Goal: Information Seeking & Learning: Check status

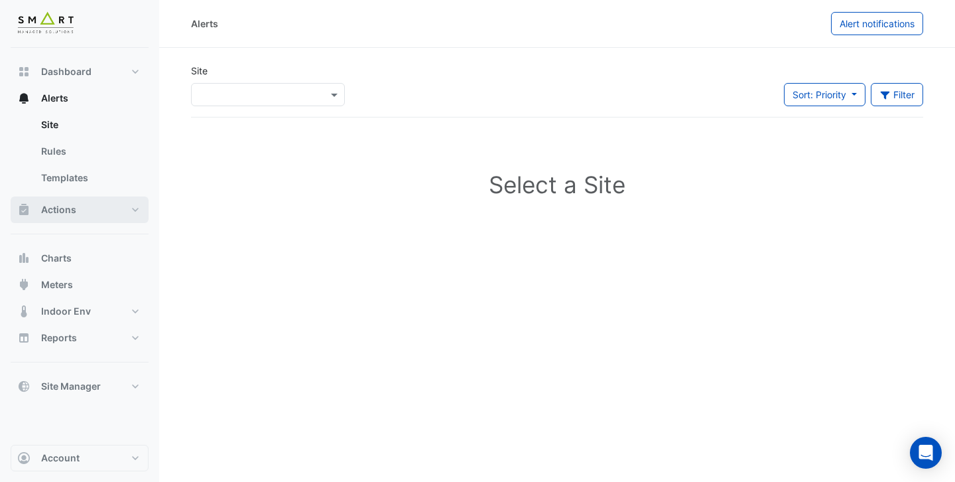
click at [64, 208] on span "Actions" at bounding box center [58, 209] width 35 height 13
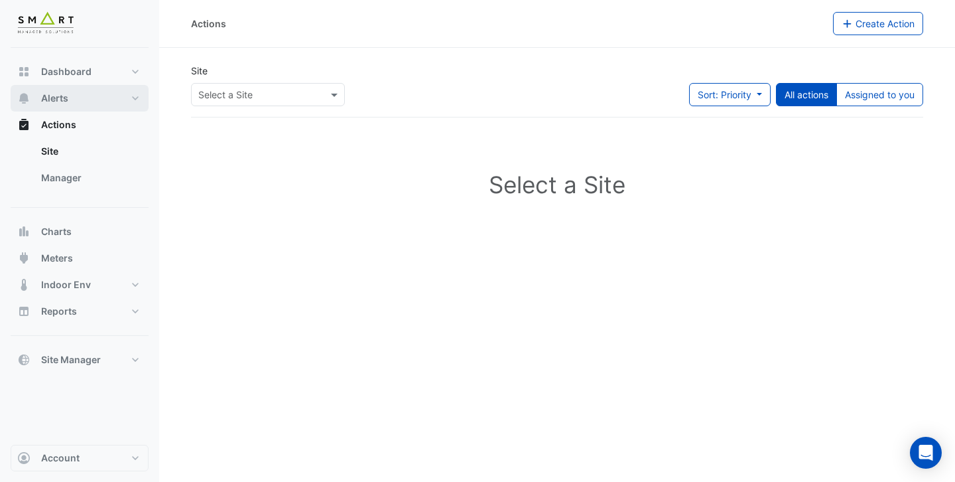
click at [64, 101] on span "Alerts" at bounding box center [54, 98] width 27 height 13
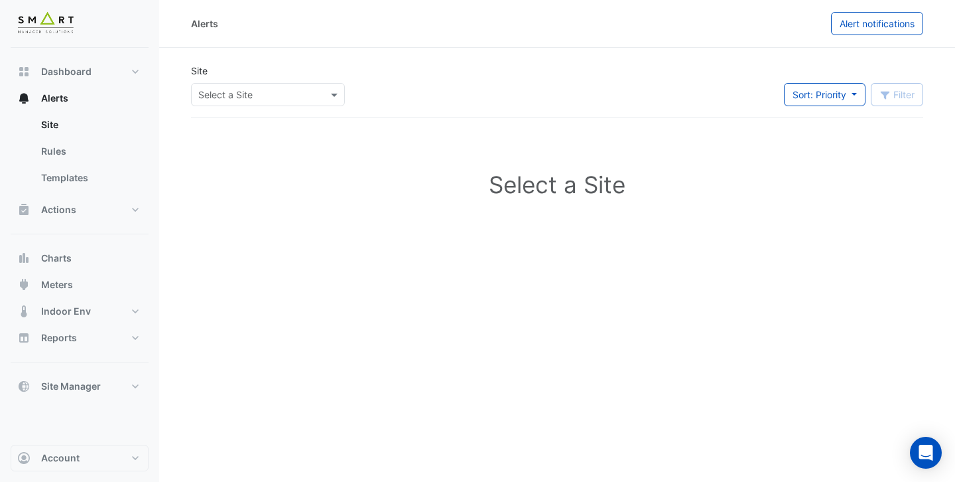
click at [312, 97] on div at bounding box center [268, 94] width 153 height 15
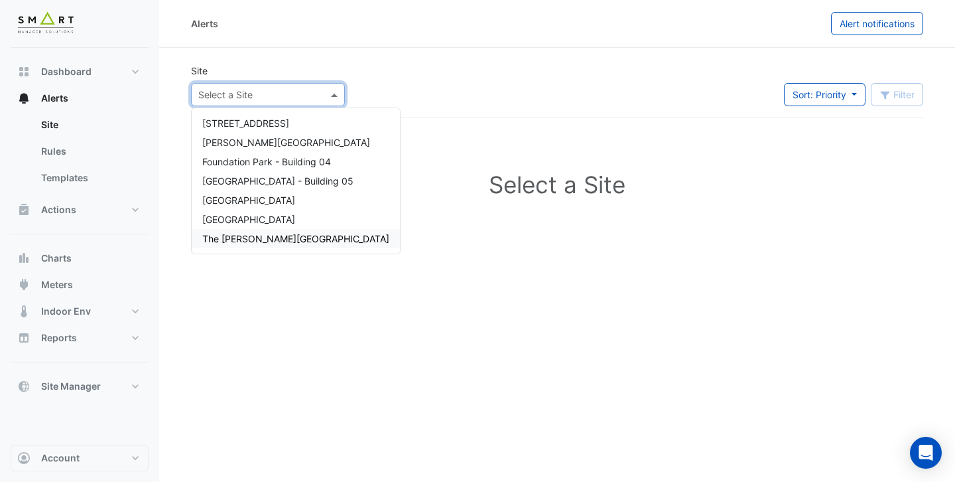
click at [252, 235] on span "The Porter Building" at bounding box center [295, 238] width 187 height 11
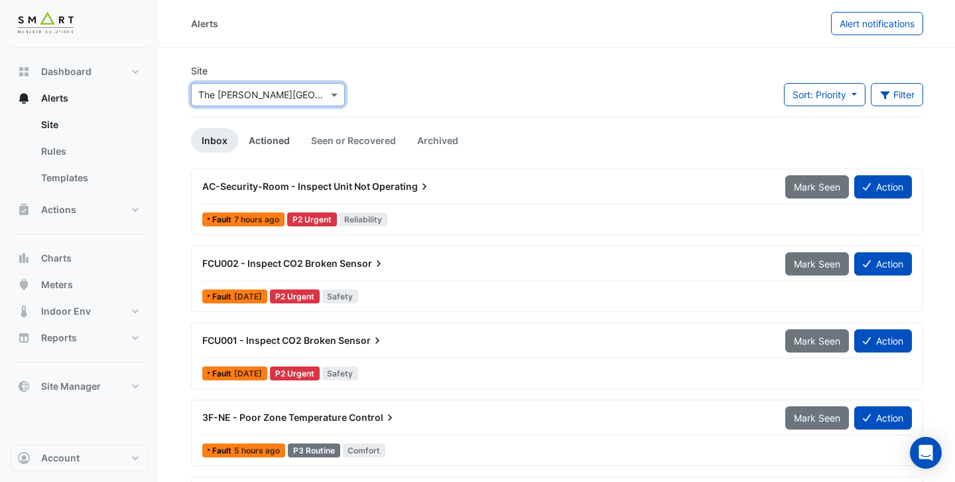
click at [252, 140] on link "Actioned" at bounding box center [269, 140] width 62 height 25
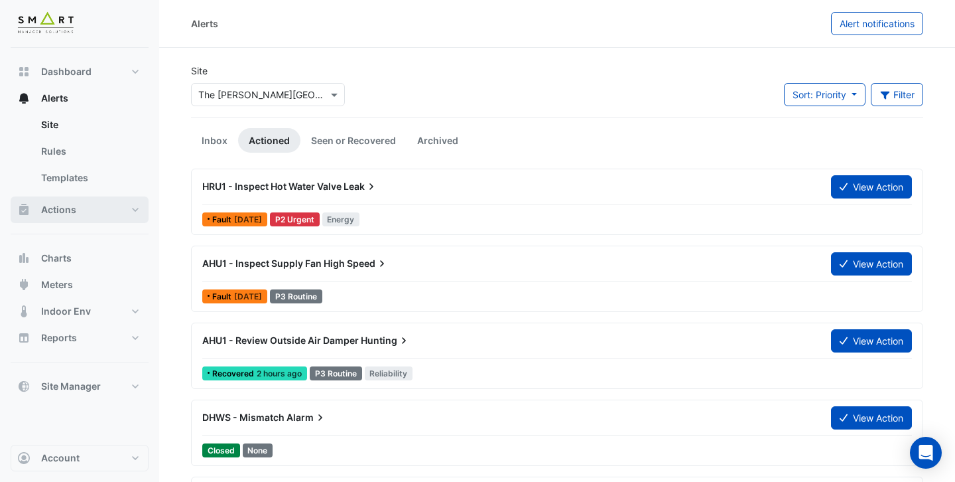
click at [76, 214] on button "Actions" at bounding box center [80, 209] width 138 height 27
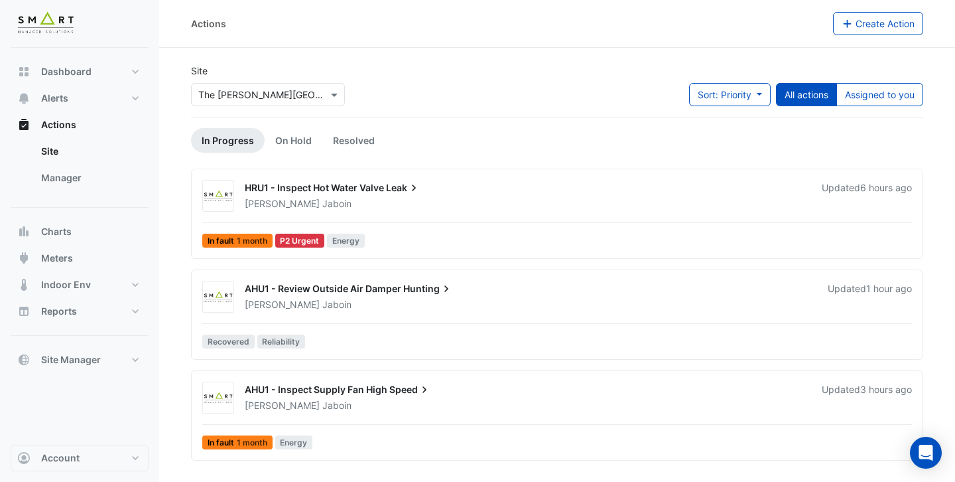
click at [463, 205] on div "Adrien Jaboin" at bounding box center [525, 203] width 564 height 13
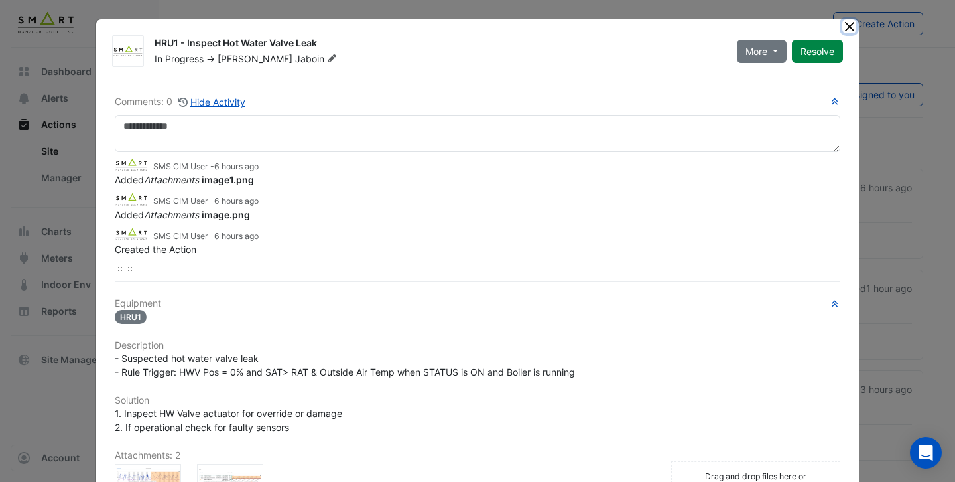
click at [846, 27] on button "Close" at bounding box center [849, 26] width 14 height 14
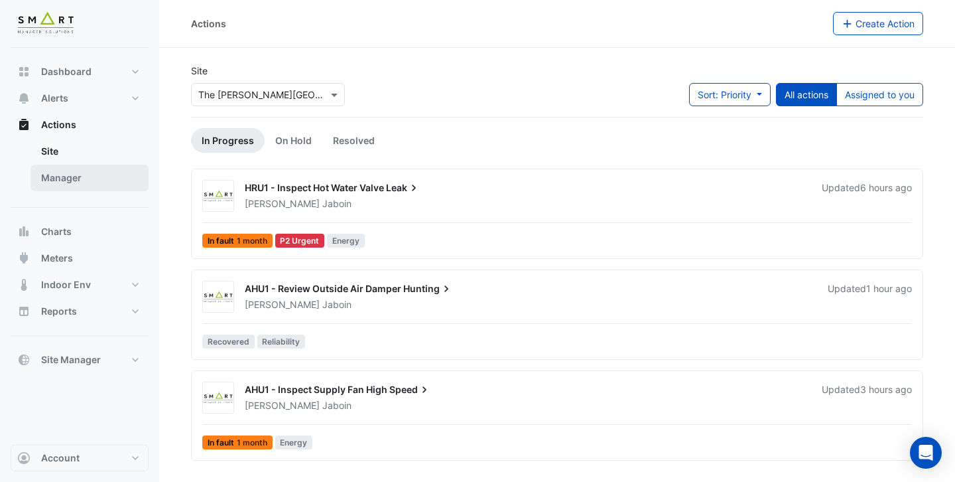
click at [78, 183] on link "Manager" at bounding box center [90, 178] width 118 height 27
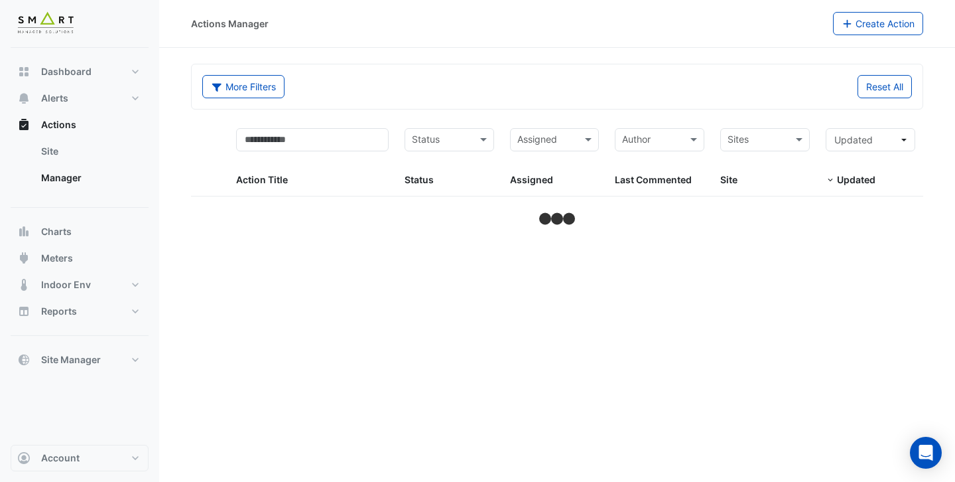
select select "***"
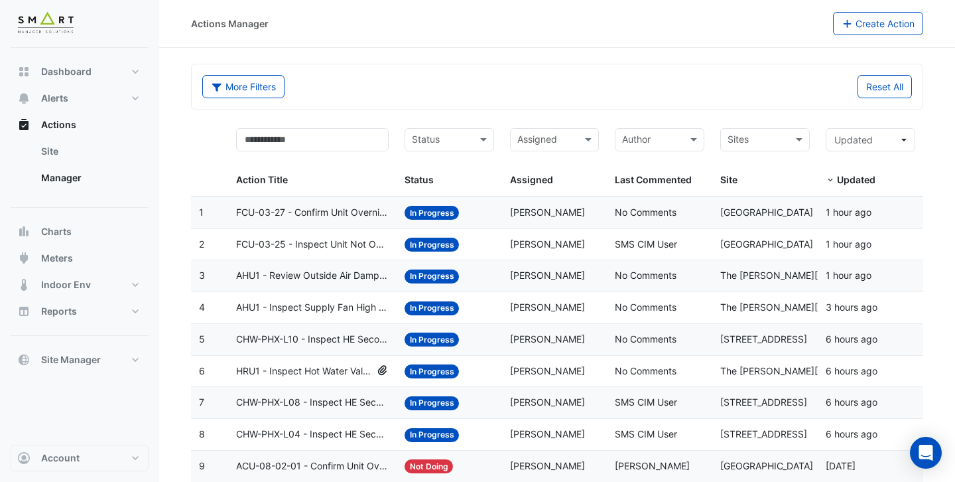
click at [782, 137] on input "text" at bounding box center [758, 140] width 60 height 15
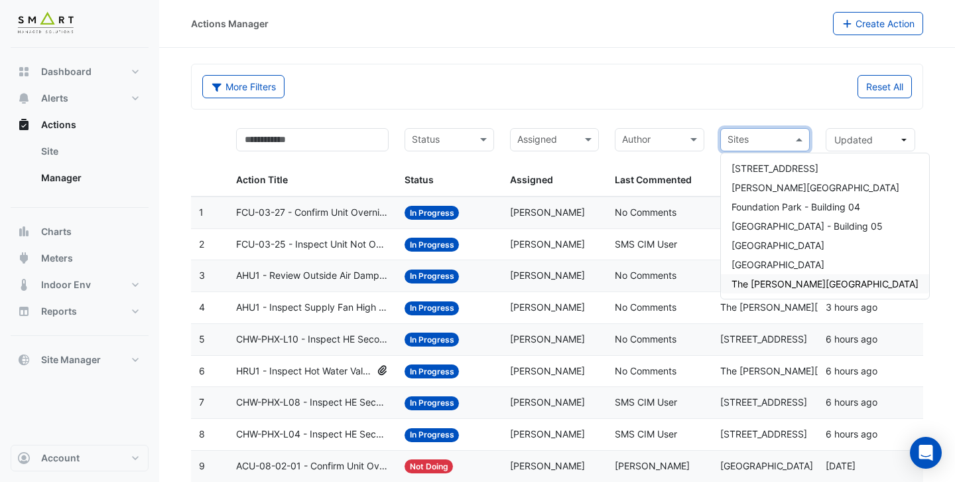
click at [769, 283] on span "The Porter Building" at bounding box center [825, 283] width 187 height 11
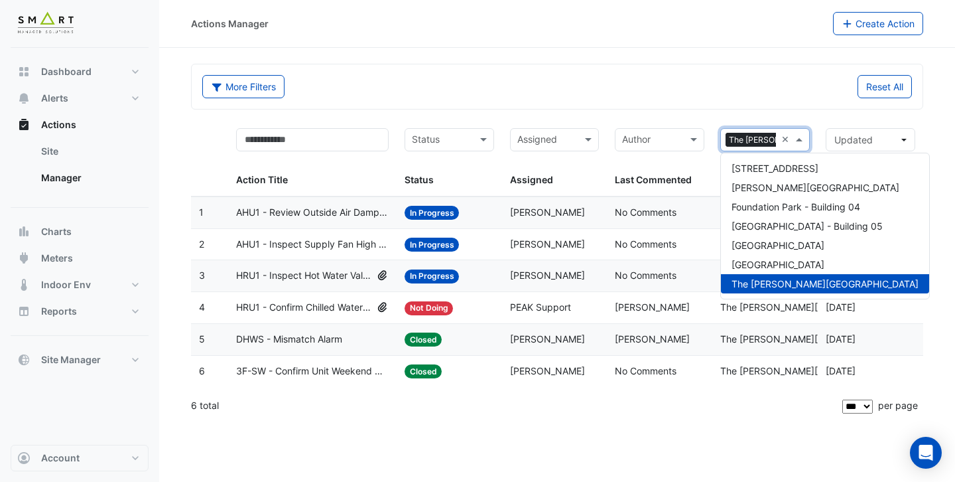
click at [778, 147] on div "× The Porter Building ×" at bounding box center [765, 139] width 90 height 23
click at [761, 263] on span "Thames Tower" at bounding box center [778, 264] width 93 height 11
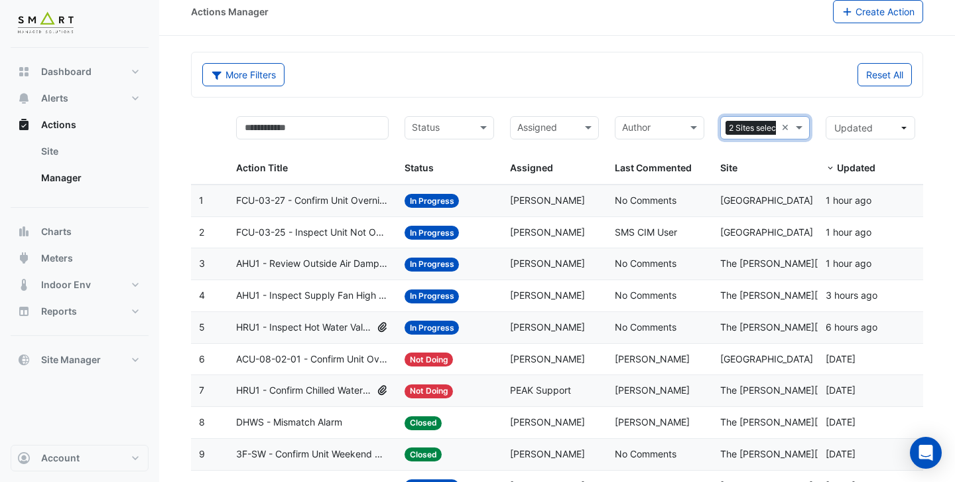
scroll to position [9, 0]
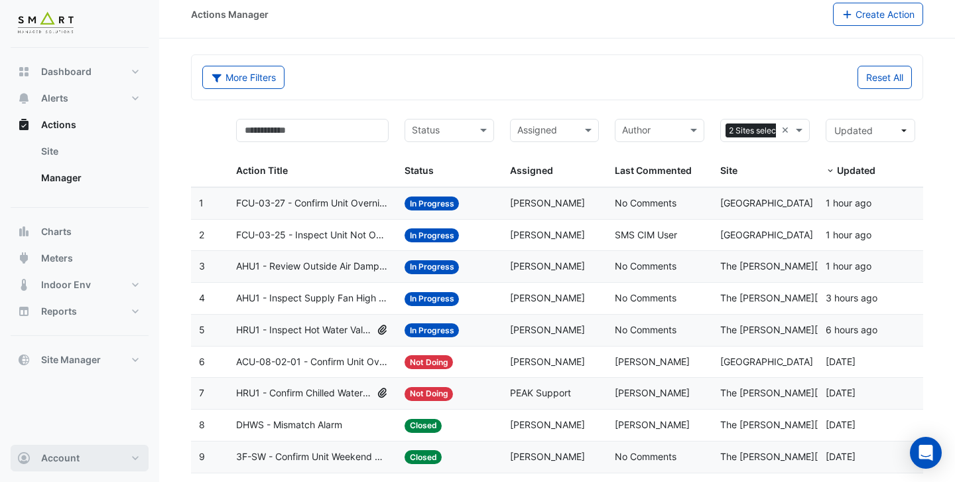
click at [92, 461] on button "Account" at bounding box center [80, 457] width 138 height 27
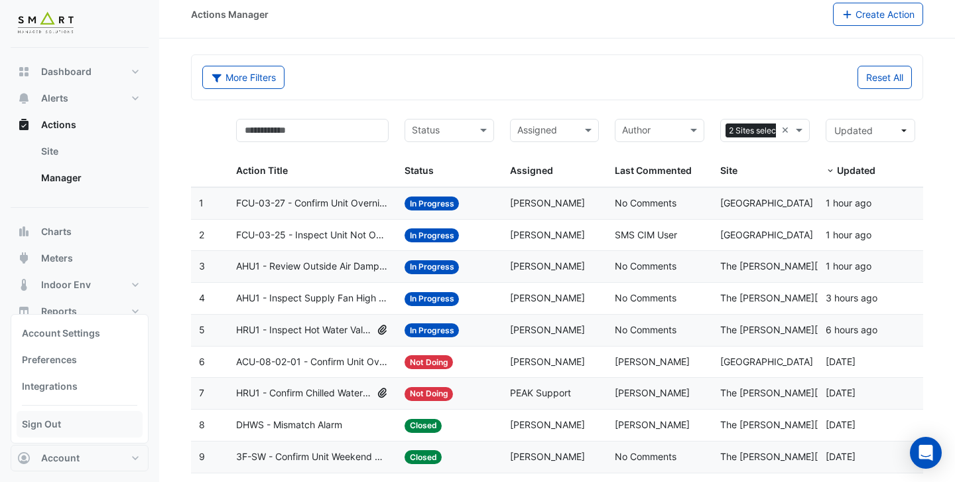
click at [76, 422] on link "Sign Out" at bounding box center [80, 424] width 126 height 27
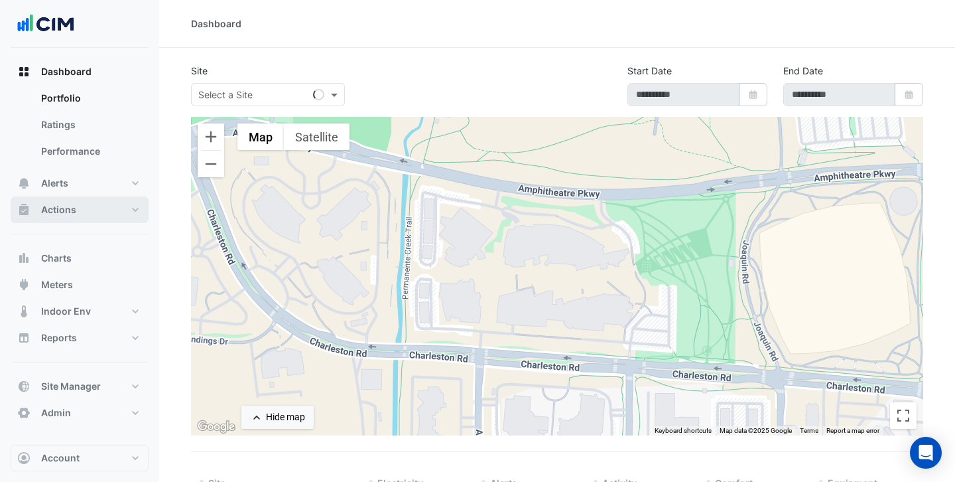
click at [86, 205] on button "Actions" at bounding box center [80, 209] width 138 height 27
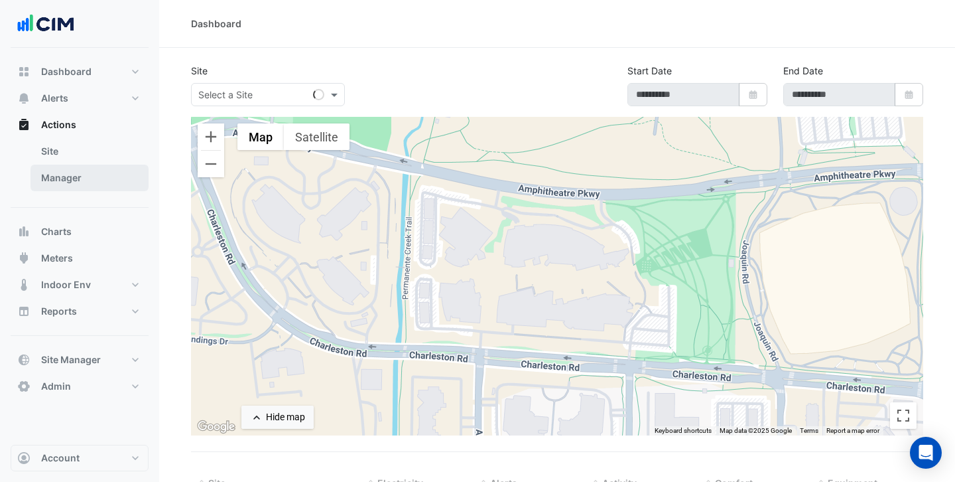
click at [90, 170] on link "Manager" at bounding box center [90, 178] width 118 height 27
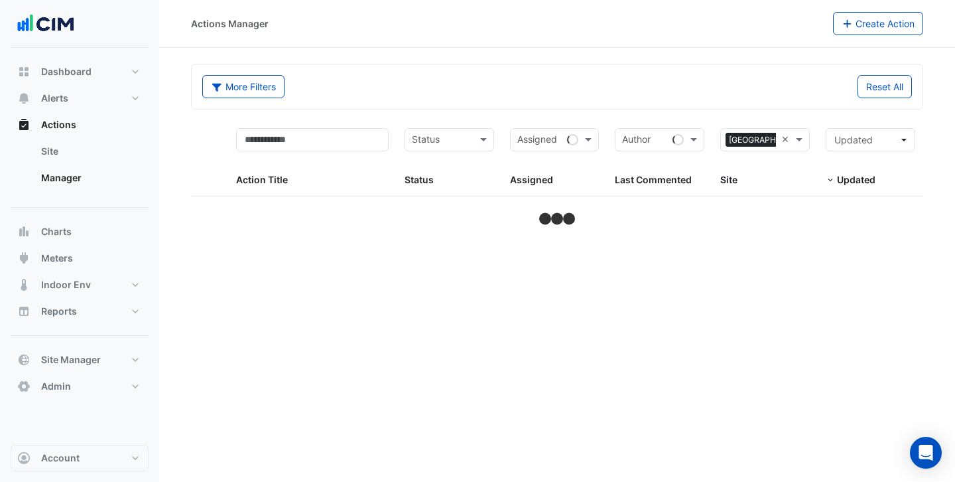
select select "***"
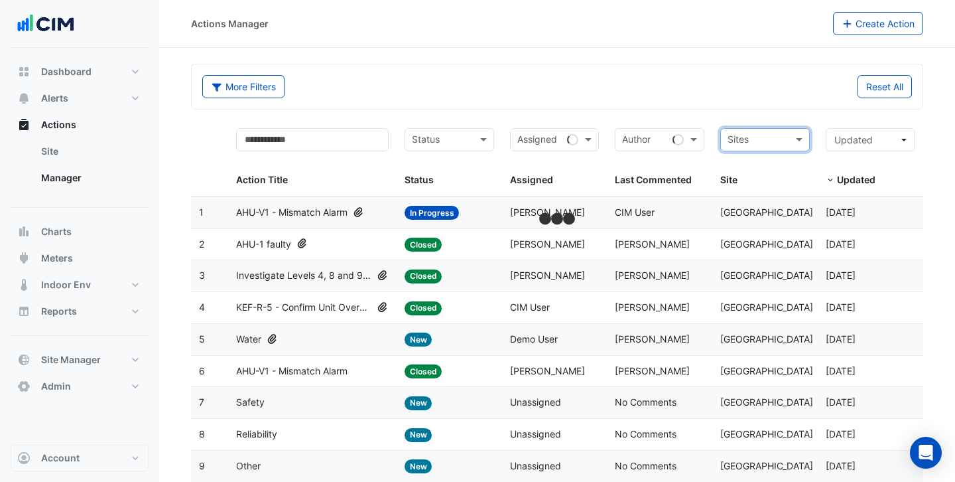
click at [765, 139] on input "text" at bounding box center [758, 140] width 60 height 15
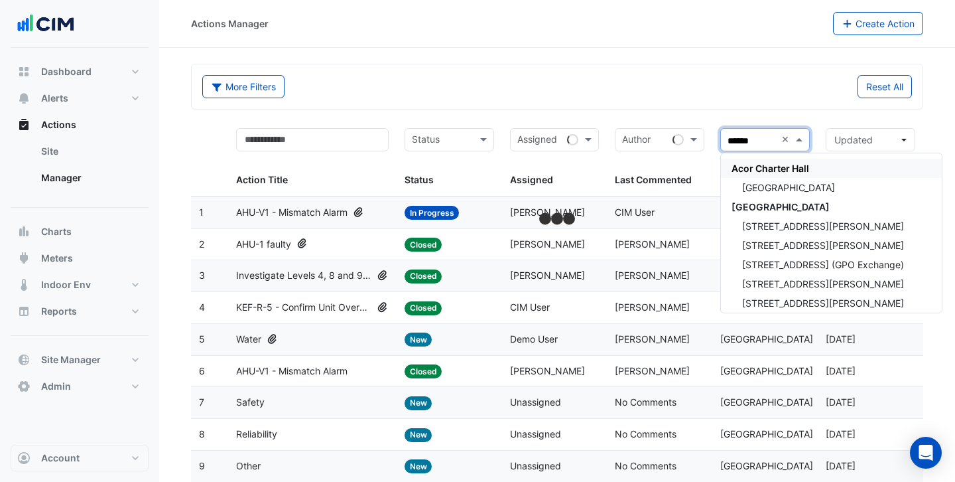
type input "*******"
click at [767, 205] on span "CBRE Charter Hall" at bounding box center [781, 206] width 98 height 11
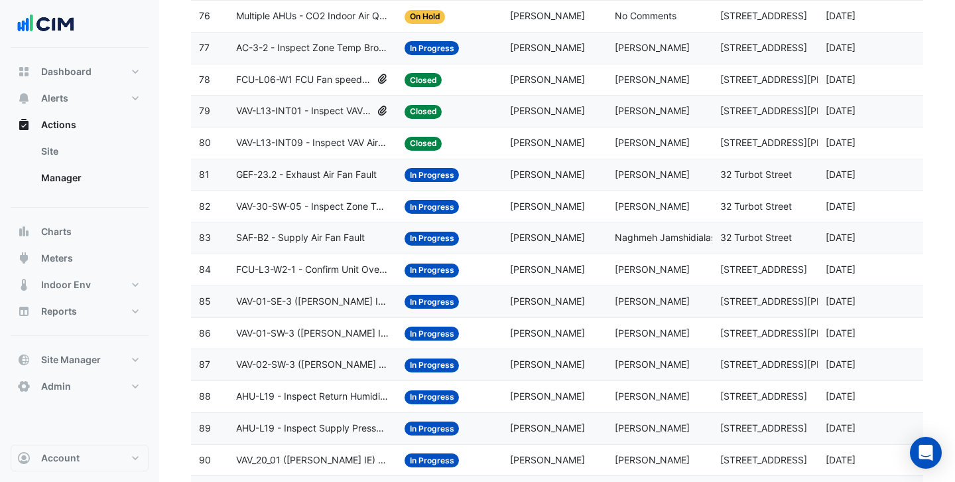
scroll to position [2565, 0]
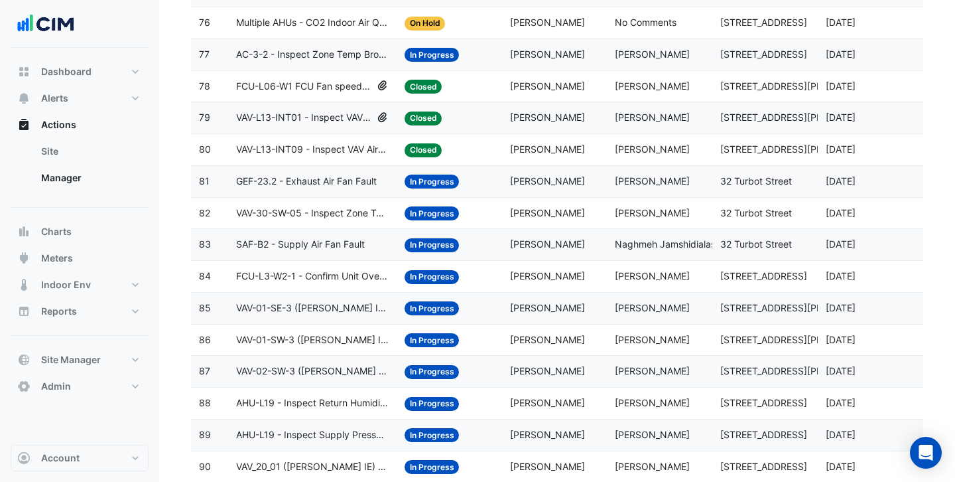
click at [314, 249] on span "SAF-B2 - Supply Air Fan Fault" at bounding box center [300, 244] width 129 height 15
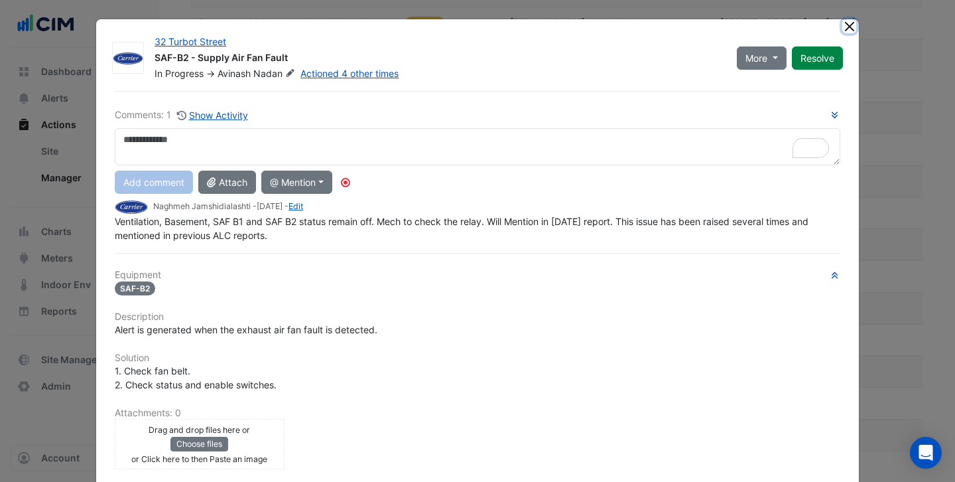
click at [847, 25] on button "Close" at bounding box center [849, 26] width 14 height 14
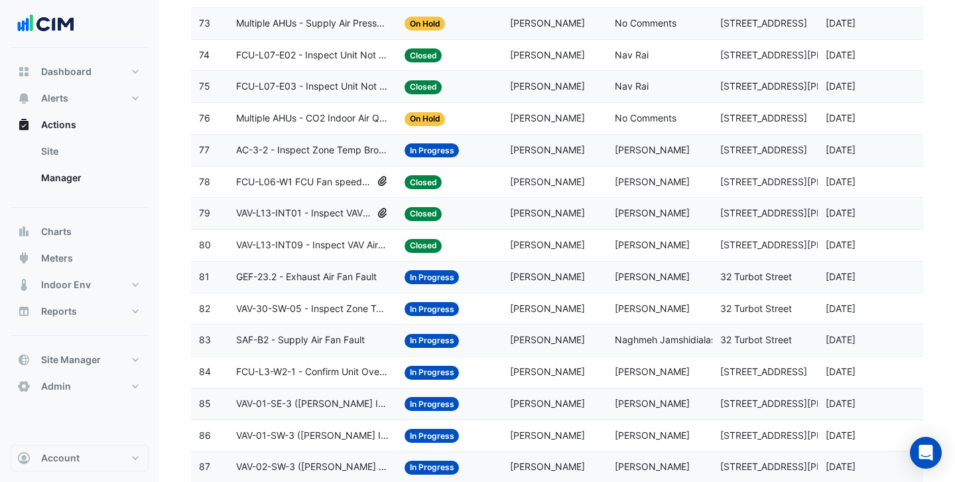
scroll to position [2334, 0]
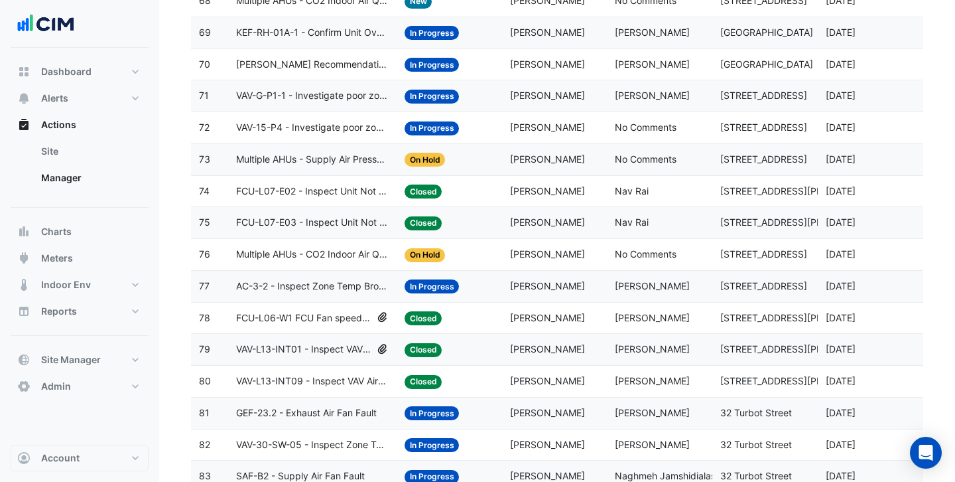
click at [331, 322] on span "FCU-L06-W1 FCU Fan speed short cycling" at bounding box center [304, 317] width 136 height 15
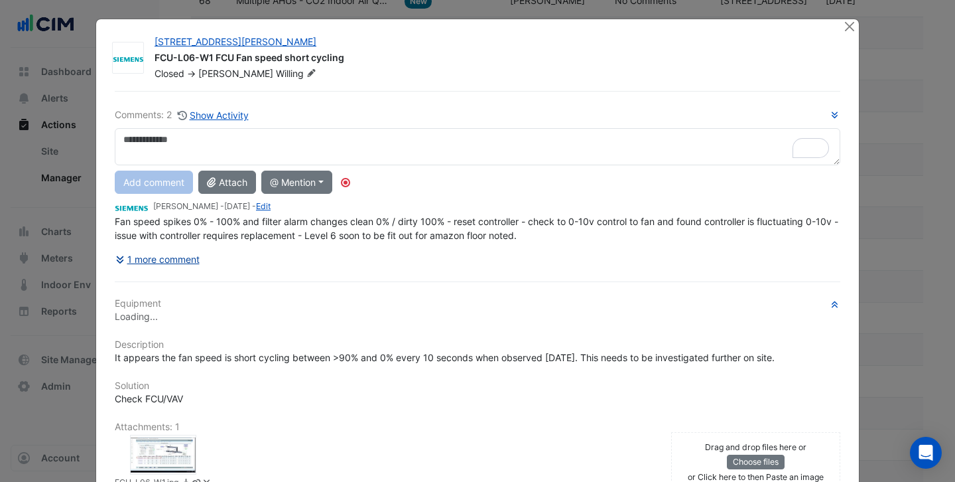
click at [180, 259] on button "1 more comment" at bounding box center [158, 258] width 86 height 23
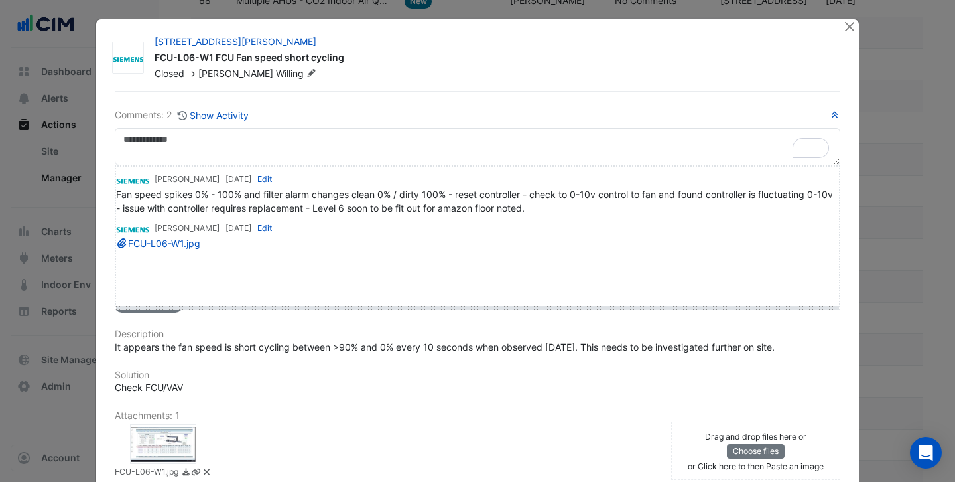
drag, startPoint x: 131, startPoint y: 261, endPoint x: 135, endPoint y: 308, distance: 47.3
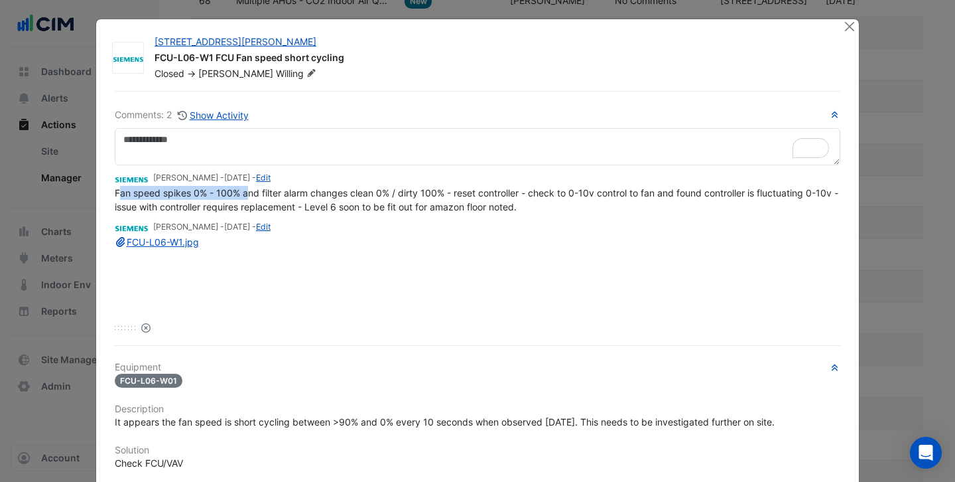
drag, startPoint x: 121, startPoint y: 194, endPoint x: 245, endPoint y: 186, distance: 124.3
click at [245, 187] on span "Fan speed spikes 0% - 100% and filter alarm changes clean 0% / dirty 100% - res…" at bounding box center [478, 199] width 726 height 25
drag, startPoint x: 294, startPoint y: 190, endPoint x: 353, endPoint y: 190, distance: 59.0
click at [352, 190] on span "Fan speed spikes 0% - 100% and filter alarm changes clean 0% / dirty 100% - res…" at bounding box center [478, 199] width 726 height 25
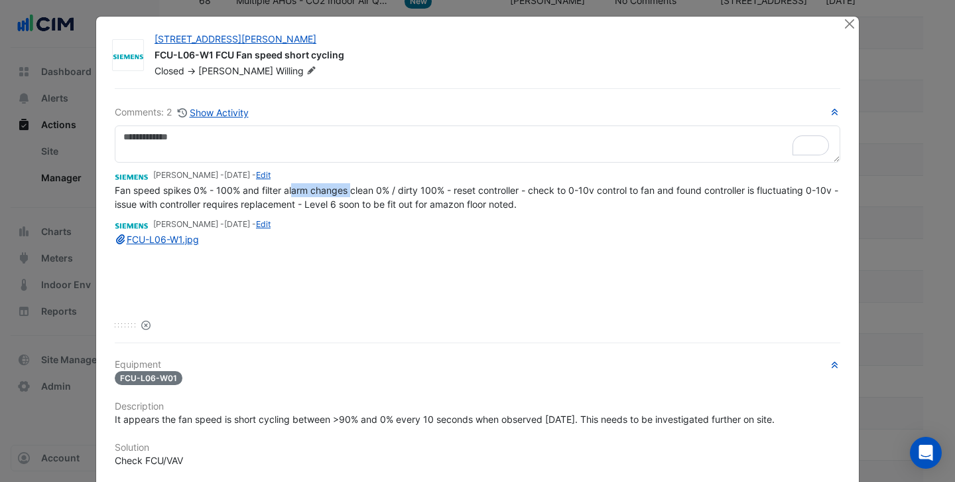
scroll to position [6, 0]
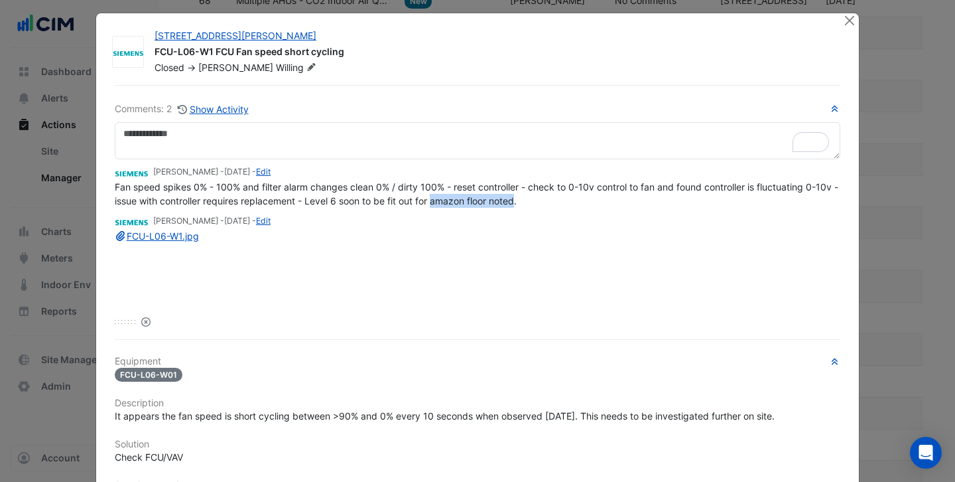
drag, startPoint x: 526, startPoint y: 199, endPoint x: 442, endPoint y: 199, distance: 84.2
click at [442, 199] on span "Fan speed spikes 0% - 100% and filter alarm changes clean 0% / dirty 100% - res…" at bounding box center [478, 193] width 726 height 25
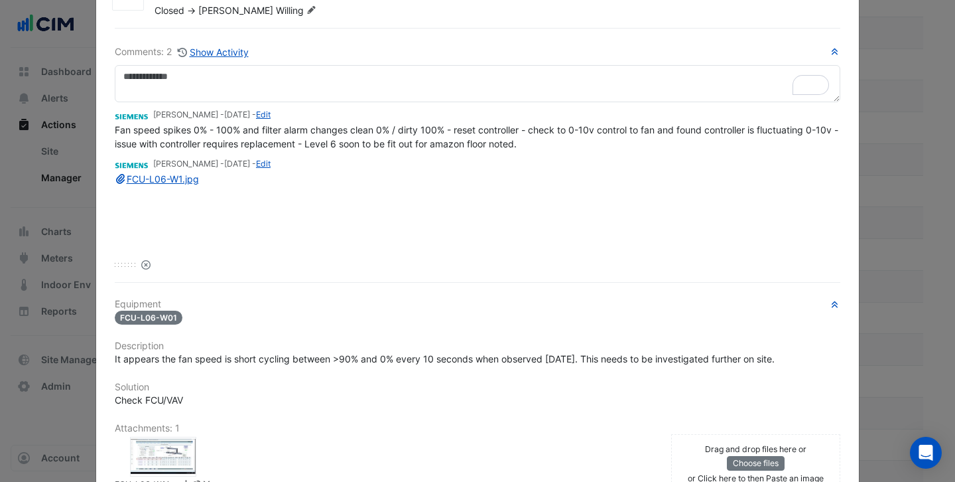
scroll to position [0, 0]
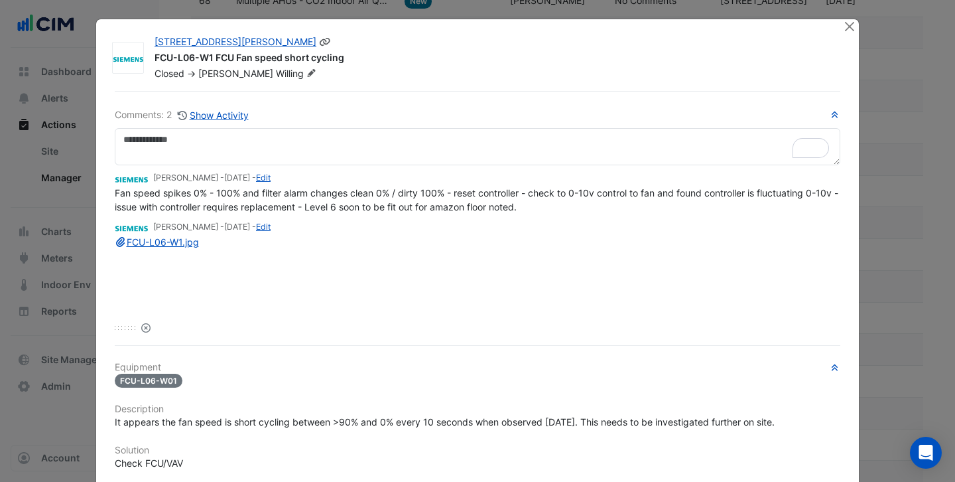
drag, startPoint x: 314, startPoint y: 58, endPoint x: 230, endPoint y: 58, distance: 84.2
click at [230, 58] on div "FCU-L06-W1 FCU Fan speed short cycling" at bounding box center [491, 59] width 673 height 16
click at [848, 29] on button "Close" at bounding box center [849, 26] width 14 height 14
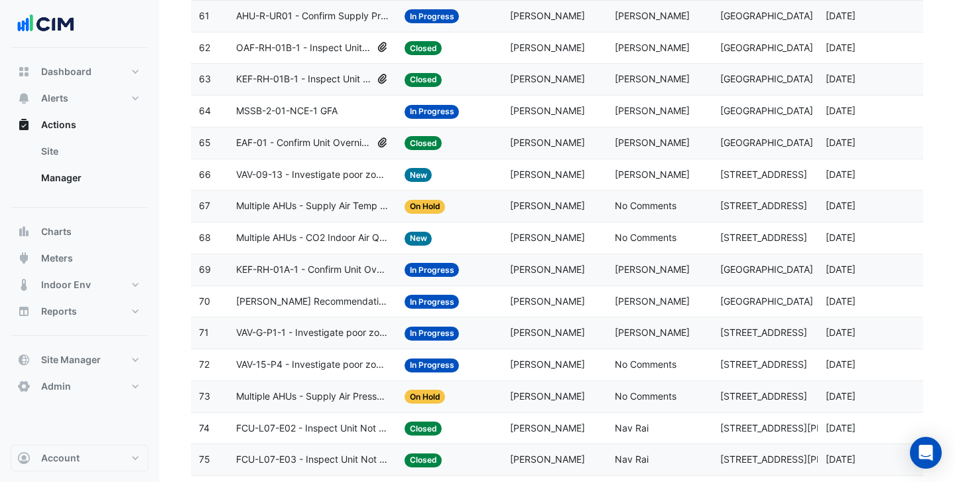
scroll to position [2060, 0]
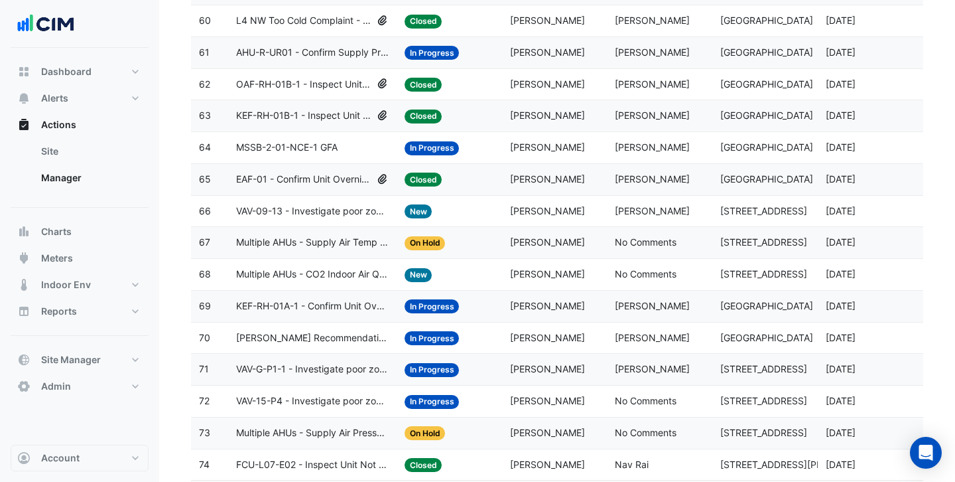
click at [329, 125] on datatable-body-cell "Action Title: KEF-RH-01B-1 - Inspect Unit Not Operating" at bounding box center [312, 115] width 168 height 31
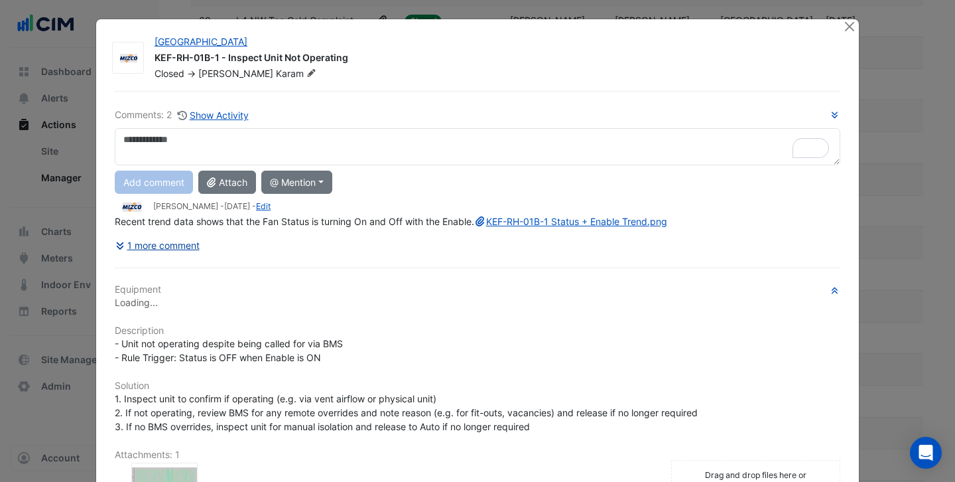
click at [174, 257] on button "1 more comment" at bounding box center [158, 244] width 86 height 23
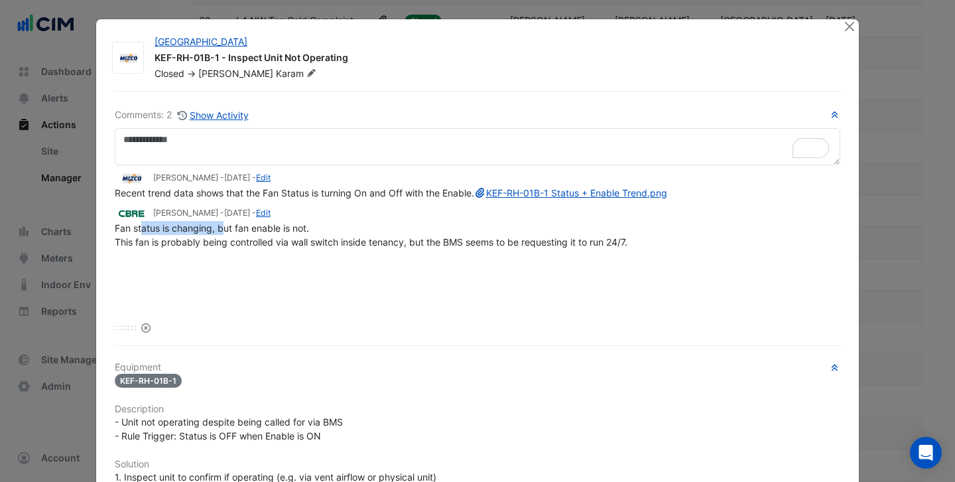
drag, startPoint x: 144, startPoint y: 245, endPoint x: 222, endPoint y: 245, distance: 78.3
click at [222, 245] on span "Fan status is changing, but fan enable is not. This fan is probably being contr…" at bounding box center [371, 234] width 513 height 25
click at [174, 247] on span "Fan status is changing, but fan enable is not. This fan is probably being contr…" at bounding box center [371, 234] width 513 height 25
drag, startPoint x: 222, startPoint y: 241, endPoint x: 270, endPoint y: 241, distance: 47.8
click at [270, 241] on span "Fan status is changing, but fan enable is not. This fan is probably being contr…" at bounding box center [371, 234] width 513 height 25
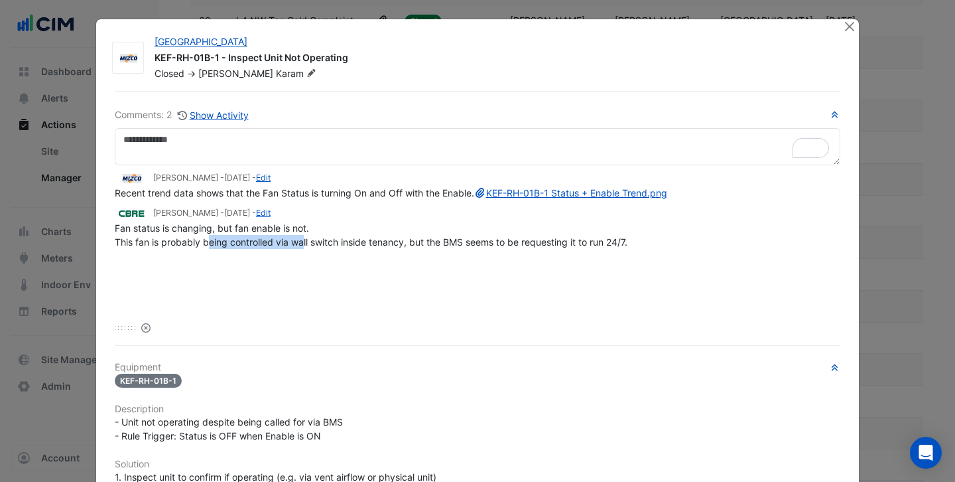
drag, startPoint x: 208, startPoint y: 255, endPoint x: 304, endPoint y: 254, distance: 95.5
click at [305, 247] on span "Fan status is changing, but fan enable is not. This fan is probably being contr…" at bounding box center [371, 234] width 513 height 25
click at [360, 247] on span "Fan status is changing, but fan enable is not. This fan is probably being contr…" at bounding box center [371, 234] width 513 height 25
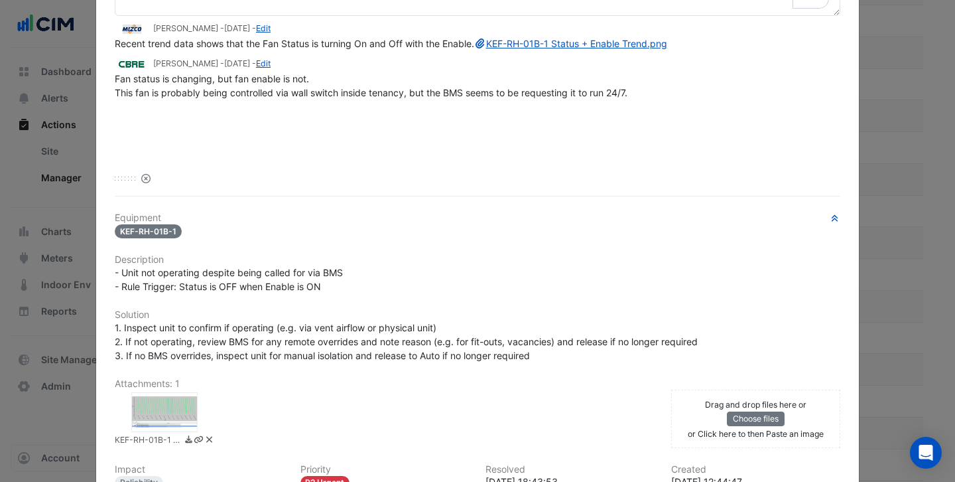
scroll to position [304, 0]
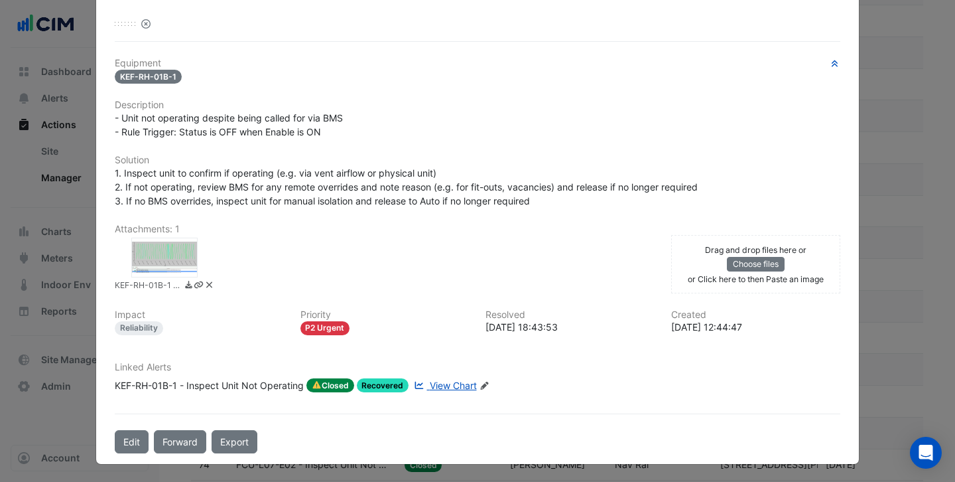
click at [440, 387] on span "View Chart" at bounding box center [453, 384] width 47 height 11
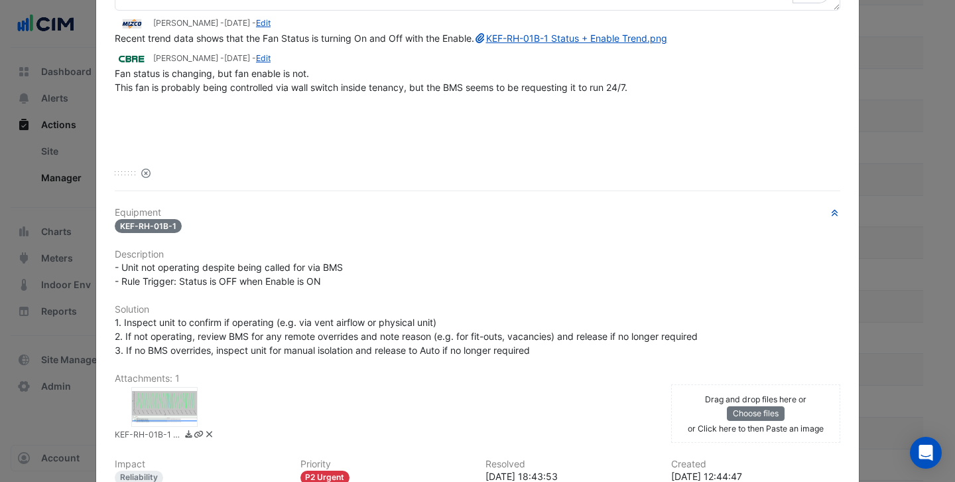
scroll to position [0, 0]
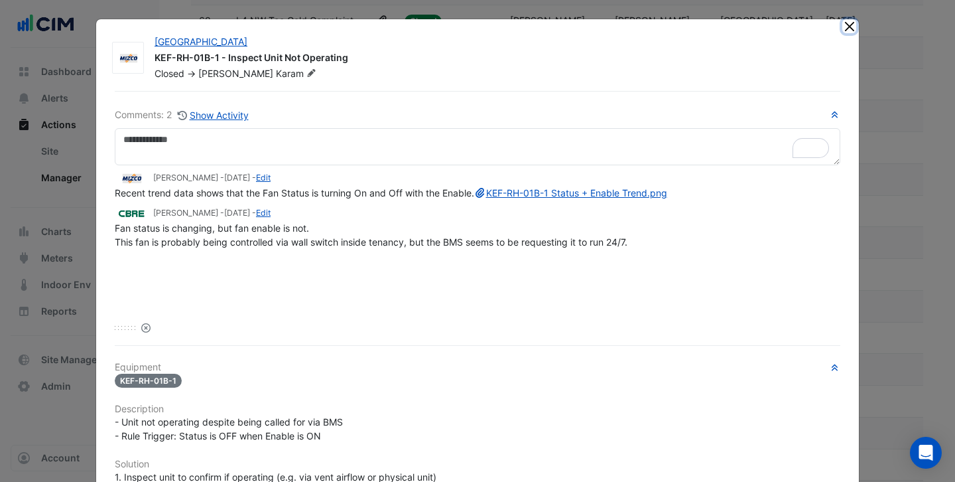
click at [848, 29] on button "Close" at bounding box center [849, 26] width 14 height 14
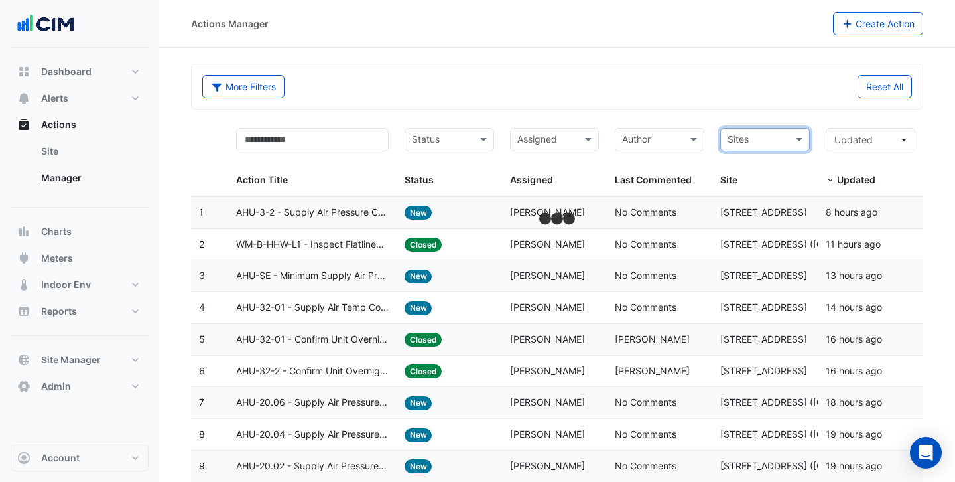
click at [549, 143] on input "text" at bounding box center [547, 140] width 60 height 15
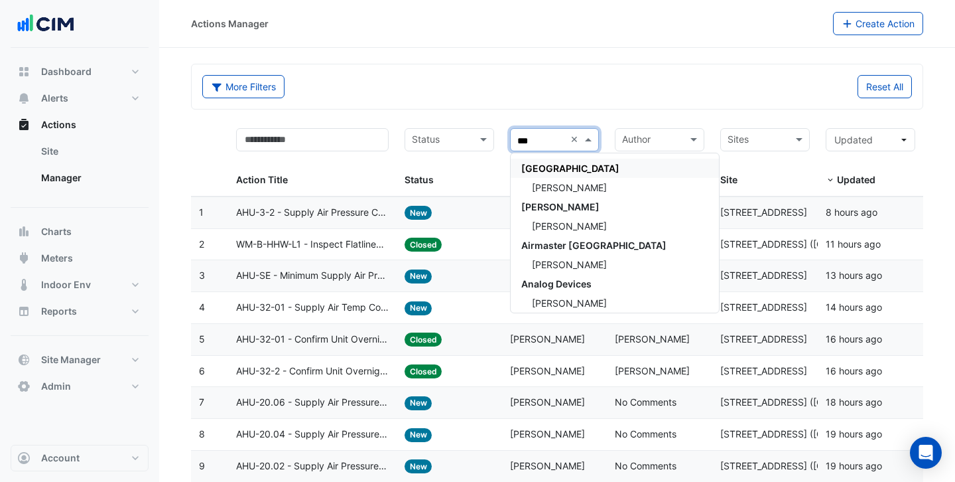
type input "****"
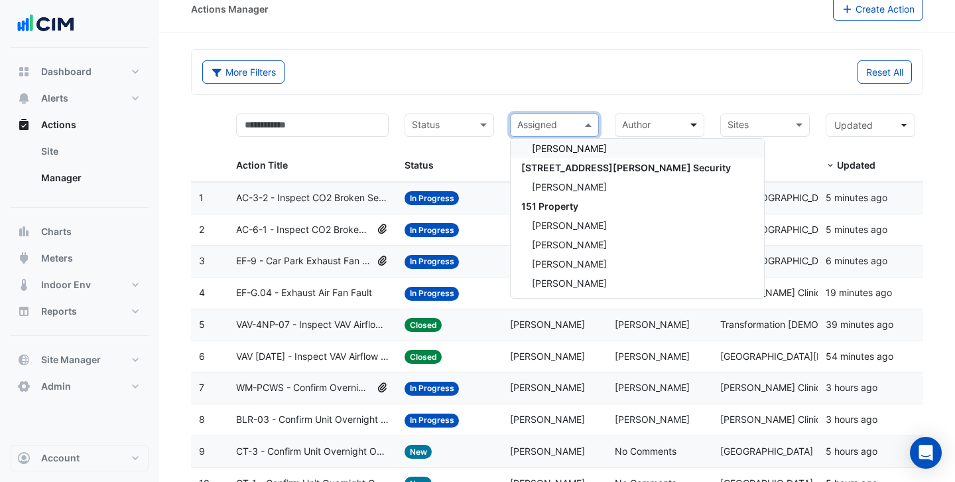
scroll to position [23608, 0]
click at [557, 130] on input "text" at bounding box center [547, 126] width 60 height 15
type input "*"
click at [782, 124] on input "text" at bounding box center [758, 126] width 60 height 15
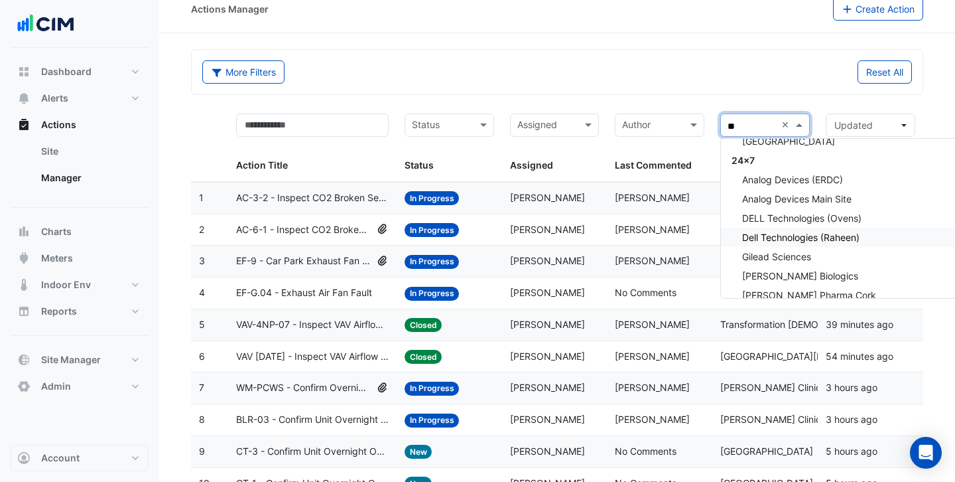
scroll to position [0, 0]
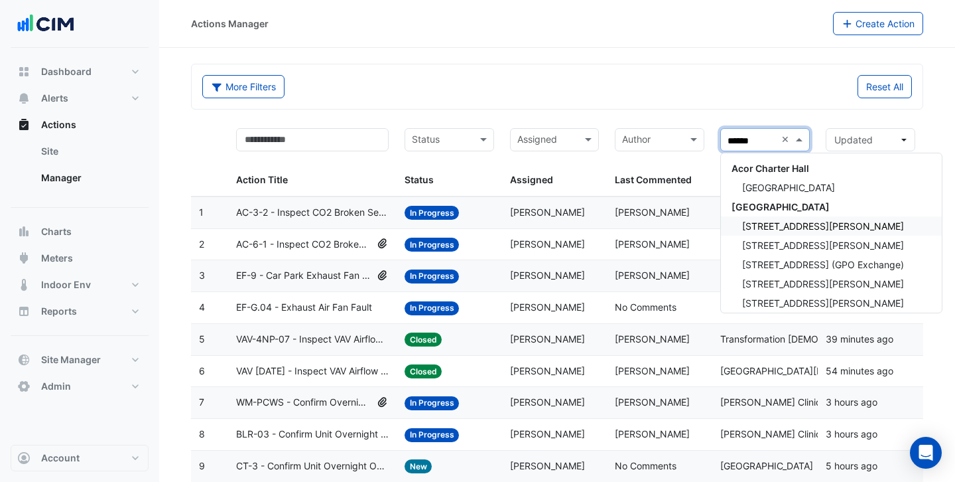
type input "*******"
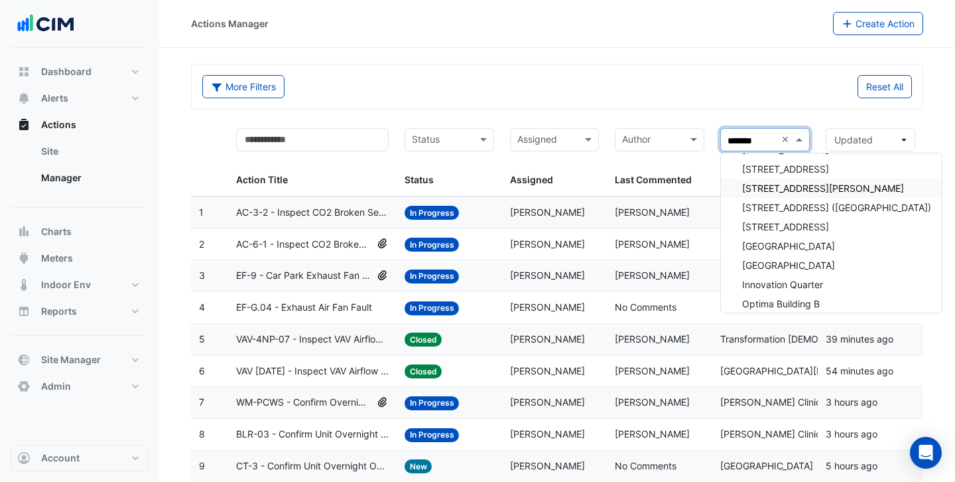
scroll to position [1040, 0]
click at [787, 251] on div "Brisbane Square" at bounding box center [831, 243] width 221 height 19
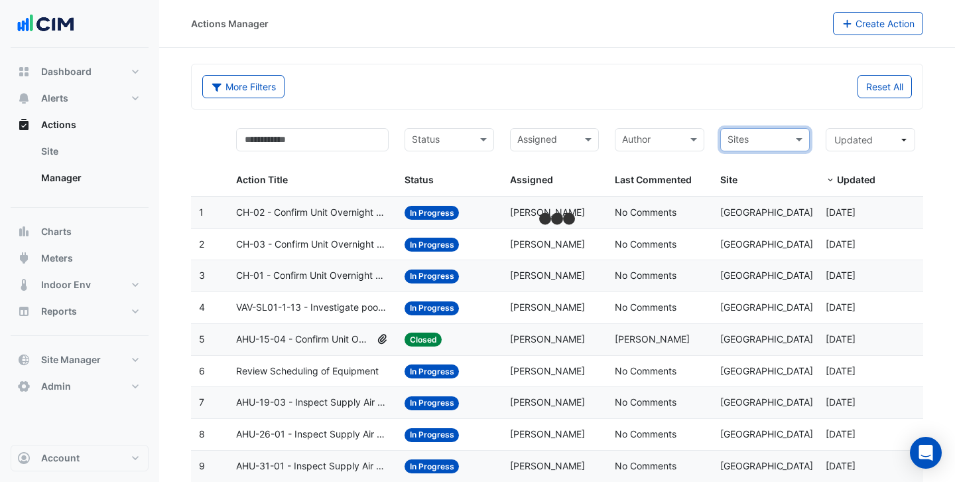
click at [684, 136] on div "Author" at bounding box center [660, 139] width 90 height 23
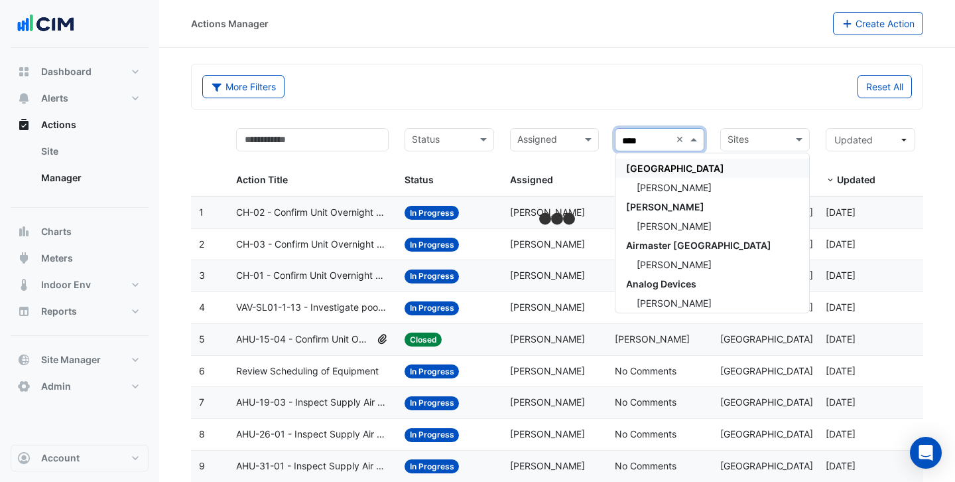
type input "*****"
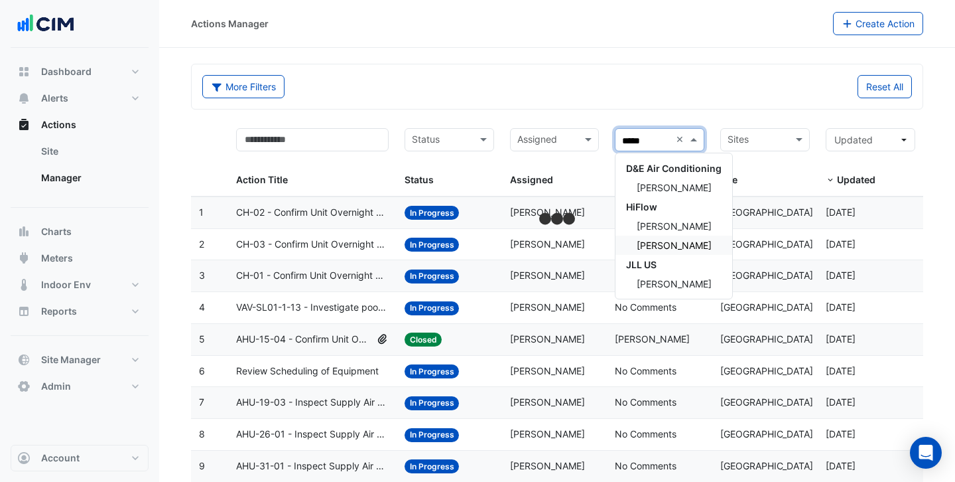
click at [675, 241] on span "Brent Kessell" at bounding box center [674, 244] width 75 height 11
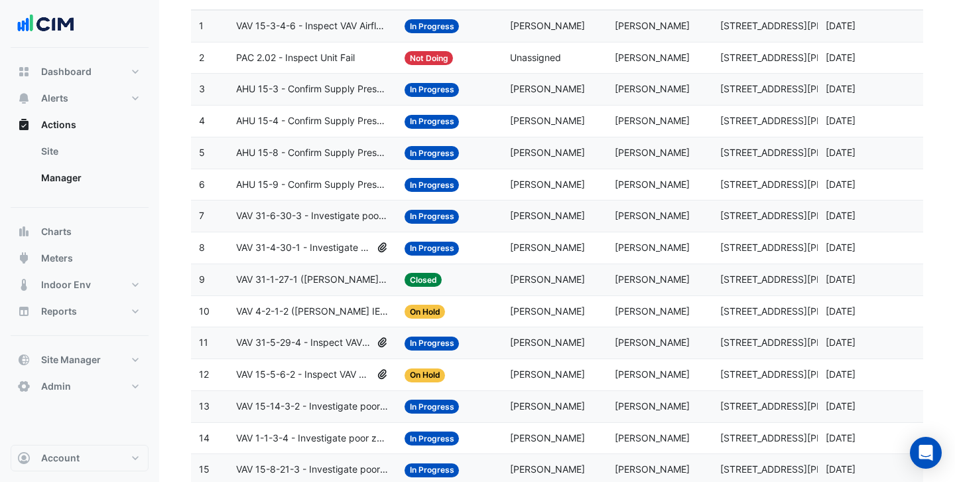
scroll to position [226, 0]
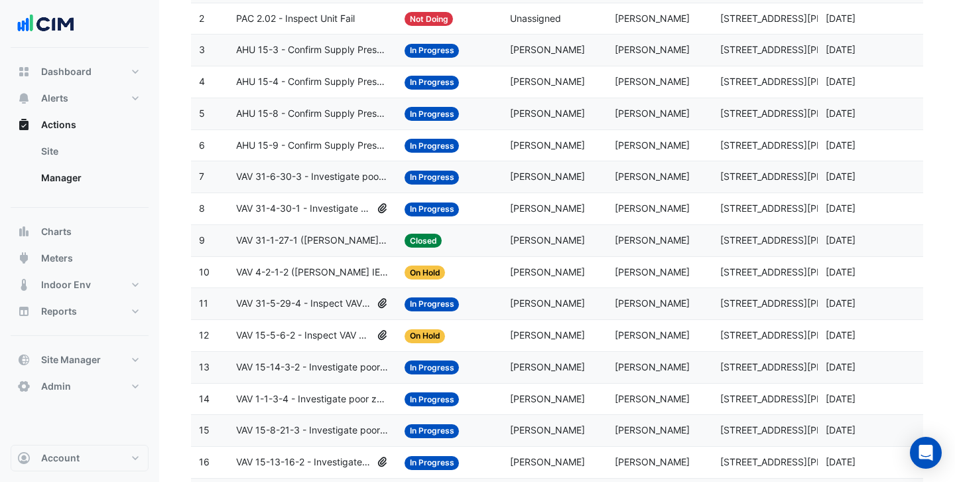
click at [523, 210] on span "Brent Kessell" at bounding box center [547, 207] width 75 height 11
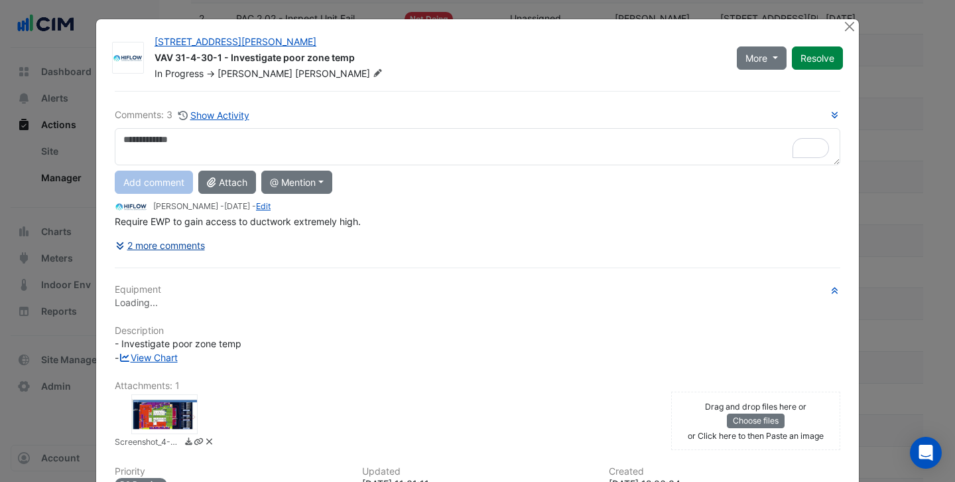
click at [151, 245] on button "2 more comments" at bounding box center [160, 244] width 91 height 23
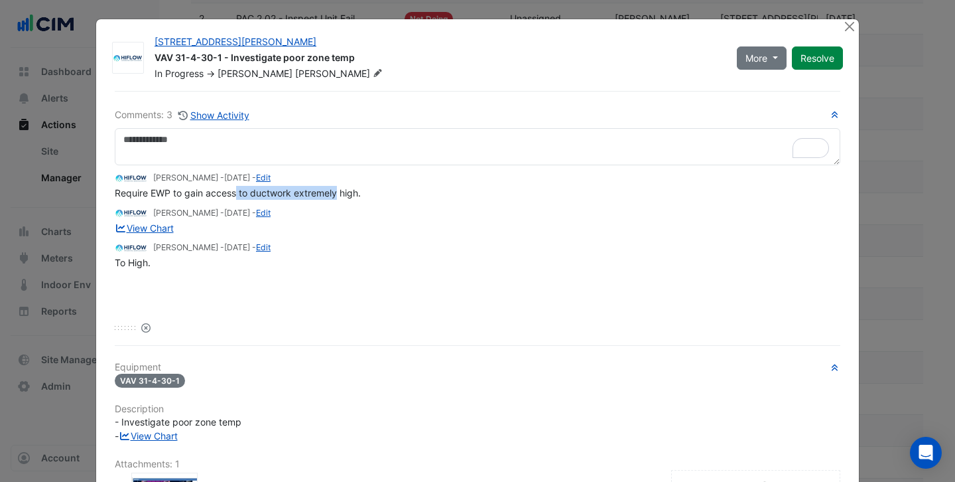
drag, startPoint x: 338, startPoint y: 198, endPoint x: 237, endPoint y: 192, distance: 100.3
click at [237, 192] on div "Require EWP to gain access to ductwork extremely high." at bounding box center [478, 193] width 726 height 14
click at [854, 23] on button "Close" at bounding box center [849, 26] width 14 height 14
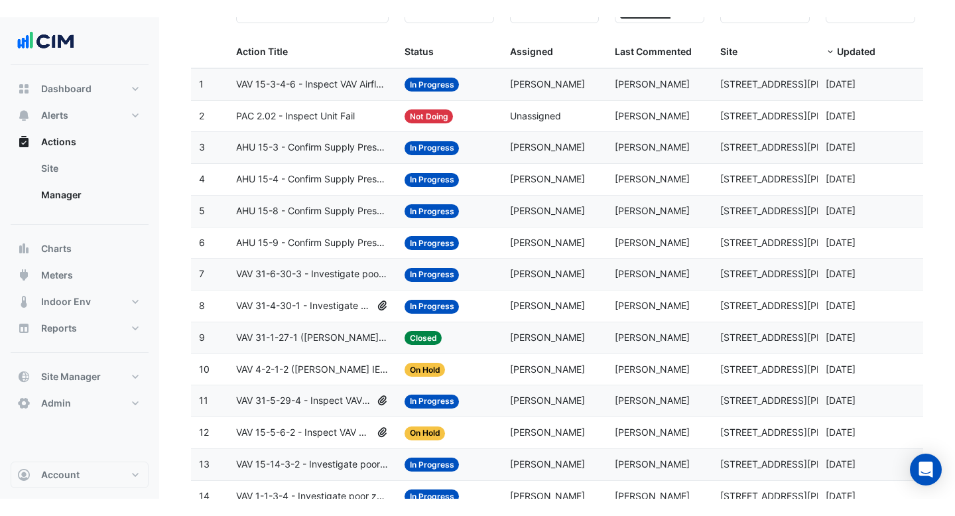
scroll to position [65, 0]
